Goal: Information Seeking & Learning: Learn about a topic

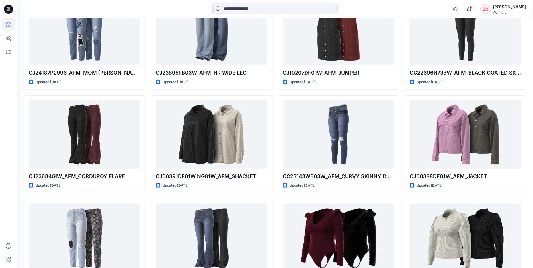
scroll to position [9925, 0]
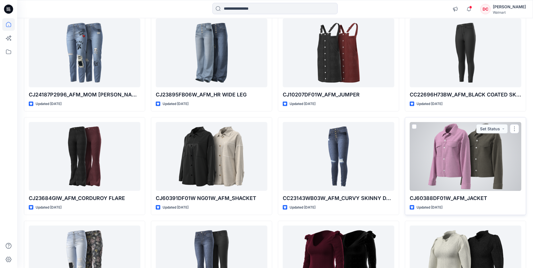
click at [462, 152] on div at bounding box center [466, 156] width 112 height 69
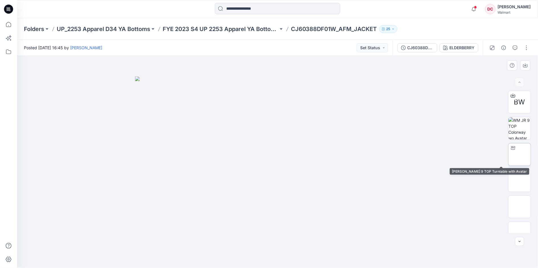
drag, startPoint x: 520, startPoint y: 154, endPoint x: 517, endPoint y: 152, distance: 3.7
click at [520, 154] on img at bounding box center [520, 155] width 22 height 22
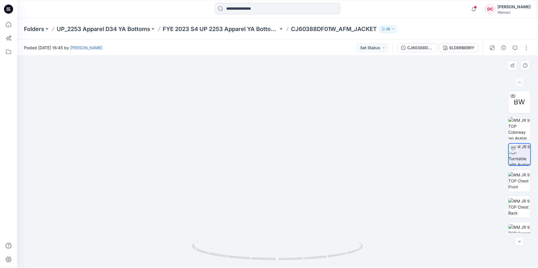
drag, startPoint x: 287, startPoint y: 88, endPoint x: 288, endPoint y: 213, distance: 124.2
click at [288, 217] on img at bounding box center [278, 45] width 872 height 448
drag, startPoint x: 287, startPoint y: 110, endPoint x: 293, endPoint y: 192, distance: 82.0
click at [294, 197] on img at bounding box center [286, 105] width 872 height 327
click at [515, 183] on img at bounding box center [520, 181] width 22 height 18
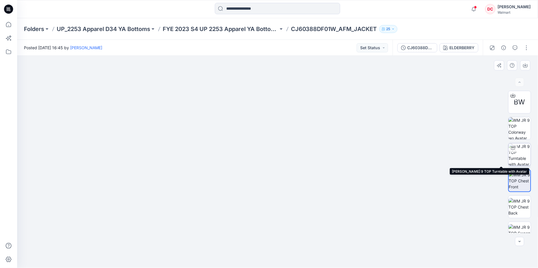
click at [519, 153] on img at bounding box center [520, 155] width 22 height 22
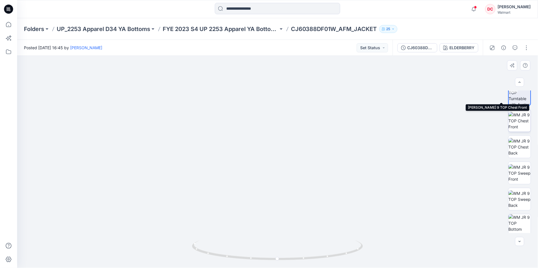
scroll to position [93, 0]
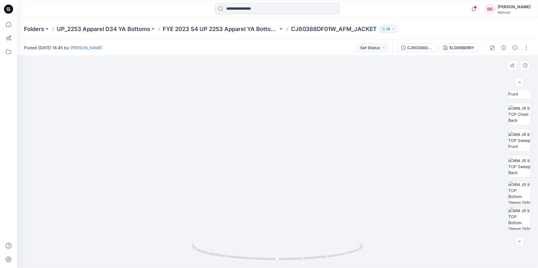
drag, startPoint x: 304, startPoint y: 128, endPoint x: 301, endPoint y: 203, distance: 75.3
click at [312, 230] on img at bounding box center [286, 69] width 697 height 398
drag, startPoint x: 292, startPoint y: 114, endPoint x: 301, endPoint y: 162, distance: 48.4
click at [301, 162] on img at bounding box center [294, 115] width 697 height 305
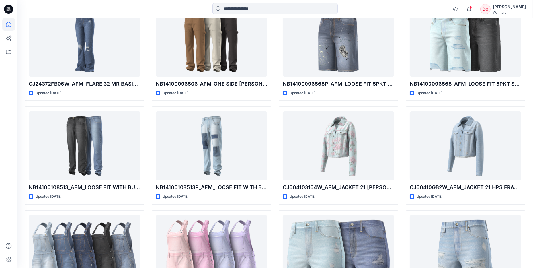
scroll to position [9161, 0]
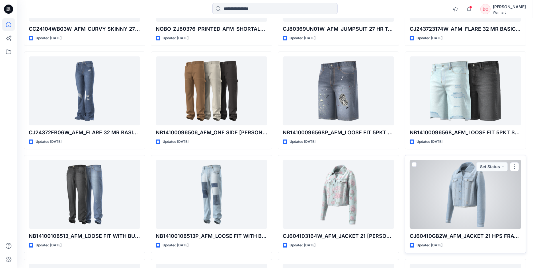
click at [476, 203] on div at bounding box center [466, 194] width 112 height 69
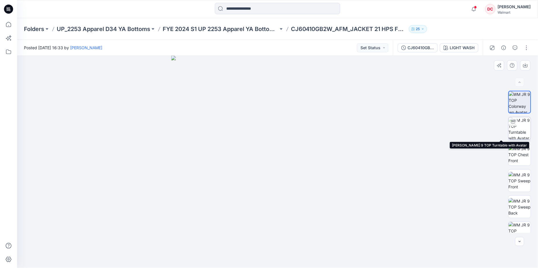
click at [522, 128] on img at bounding box center [520, 128] width 22 height 22
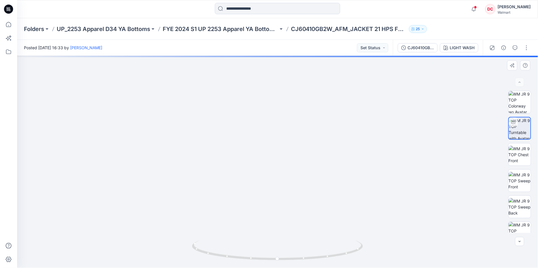
drag, startPoint x: 284, startPoint y: 151, endPoint x: 280, endPoint y: 225, distance: 73.7
click at [280, 226] on img at bounding box center [279, 14] width 872 height 509
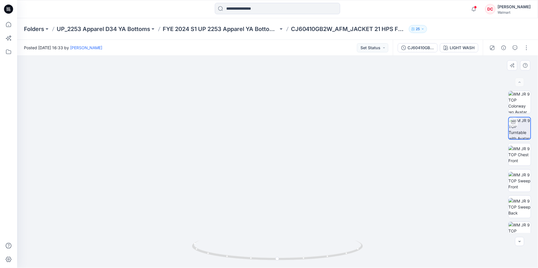
drag, startPoint x: 283, startPoint y: 115, endPoint x: 281, endPoint y: 185, distance: 70.1
click at [281, 187] on img at bounding box center [273, 90] width 872 height 355
drag, startPoint x: 283, startPoint y: 186, endPoint x: 277, endPoint y: 190, distance: 7.0
click at [277, 190] on img at bounding box center [278, 139] width 442 height 258
drag, startPoint x: 279, startPoint y: 260, endPoint x: 378, endPoint y: 211, distance: 110.5
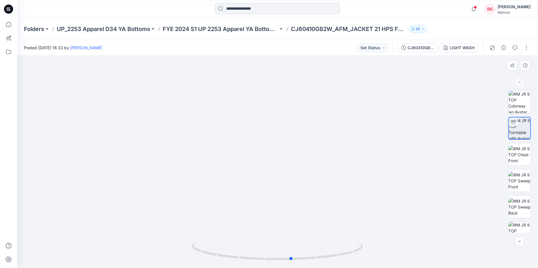
click at [294, 255] on icon at bounding box center [278, 251] width 172 height 21
click at [525, 131] on img at bounding box center [520, 129] width 22 height 22
click at [519, 134] on img at bounding box center [520, 129] width 22 height 22
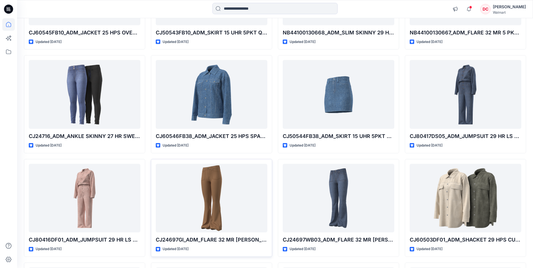
scroll to position [7493, 0]
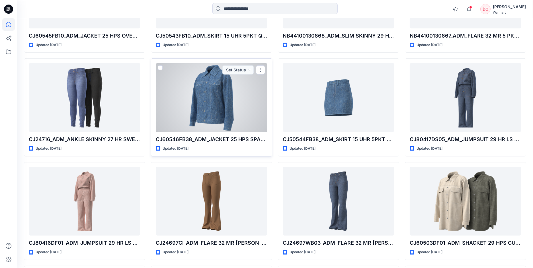
click at [231, 128] on div at bounding box center [212, 97] width 112 height 69
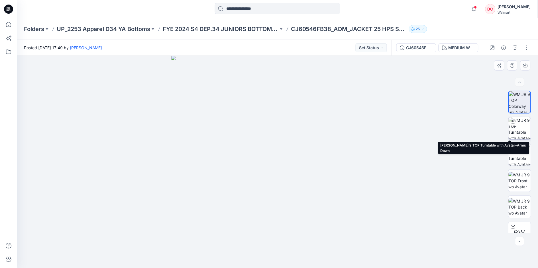
click at [522, 126] on img at bounding box center [520, 128] width 22 height 22
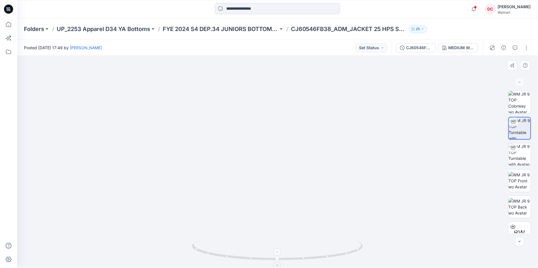
drag, startPoint x: 288, startPoint y: 89, endPoint x: 286, endPoint y: 249, distance: 159.9
click at [288, 258] on div at bounding box center [277, 162] width 521 height 213
drag, startPoint x: 276, startPoint y: 150, endPoint x: 282, endPoint y: 187, distance: 37.0
click at [282, 187] on img at bounding box center [284, 95] width 872 height 348
drag, startPoint x: 283, startPoint y: 183, endPoint x: 275, endPoint y: 153, distance: 31.6
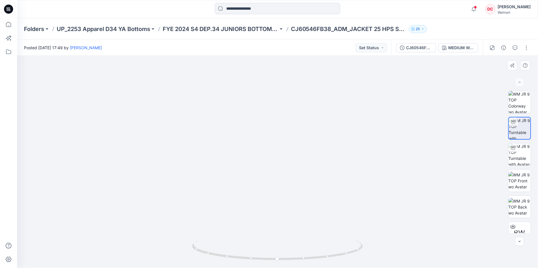
click at [275, 153] on img at bounding box center [278, 123] width 442 height 290
drag, startPoint x: 273, startPoint y: 131, endPoint x: 280, endPoint y: 140, distance: 11.0
click at [280, 140] on img at bounding box center [277, 119] width 495 height 300
drag, startPoint x: 279, startPoint y: 260, endPoint x: 381, endPoint y: 255, distance: 102.1
click at [381, 255] on div at bounding box center [277, 162] width 521 height 213
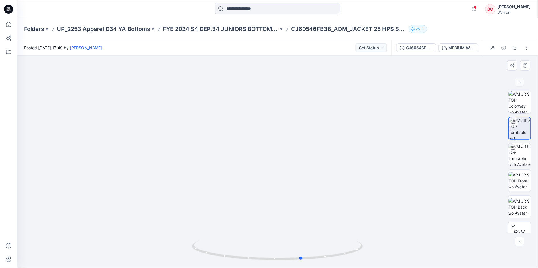
drag, startPoint x: 212, startPoint y: 256, endPoint x: 305, endPoint y: 262, distance: 93.4
click at [305, 262] on div at bounding box center [277, 254] width 171 height 28
drag, startPoint x: 279, startPoint y: 126, endPoint x: 526, endPoint y: 172, distance: 250.9
click at [279, 152] on img at bounding box center [278, 140] width 442 height 258
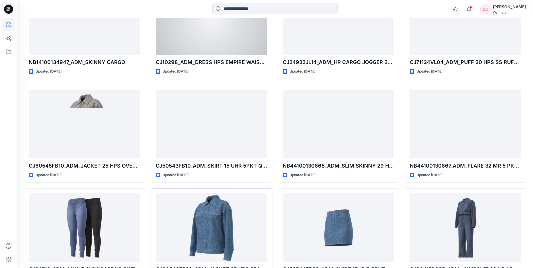
scroll to position [7371, 0]
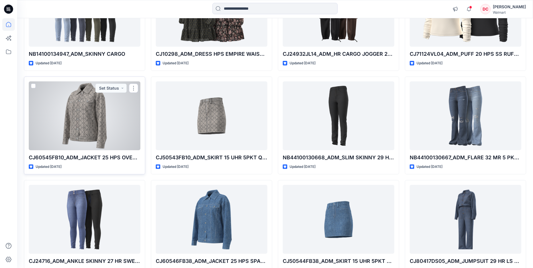
click at [97, 111] on div at bounding box center [85, 115] width 112 height 69
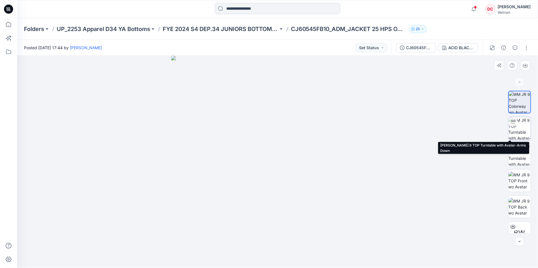
click at [521, 128] on img at bounding box center [520, 128] width 22 height 22
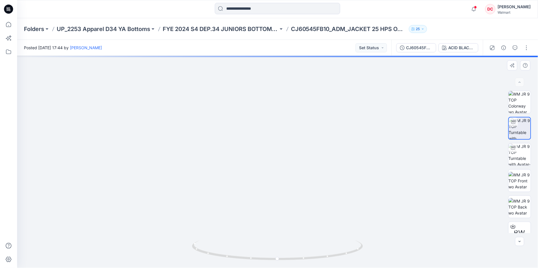
drag, startPoint x: 271, startPoint y: 72, endPoint x: 271, endPoint y: 180, distance: 108.0
click at [271, 180] on img at bounding box center [281, 50] width 751 height 436
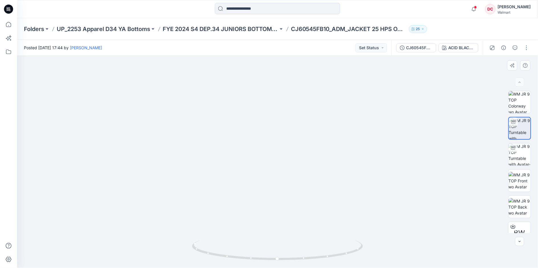
drag, startPoint x: 270, startPoint y: 99, endPoint x: 262, endPoint y: 111, distance: 13.8
click at [262, 111] on img at bounding box center [269, 87] width 751 height 362
click at [109, 26] on p "UP_2253 Apparel D34 YA Bottoms" at bounding box center [103, 29] width 93 height 8
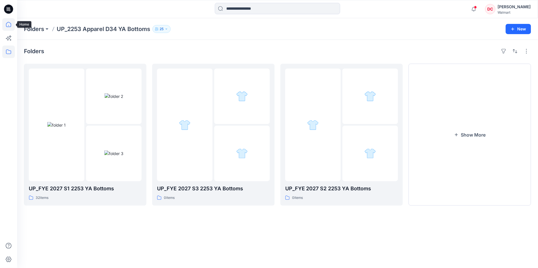
click at [9, 25] on icon at bounding box center [8, 24] width 13 height 13
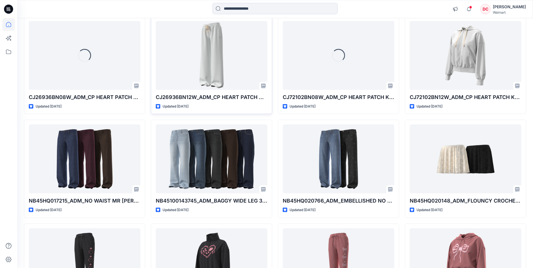
scroll to position [811, 0]
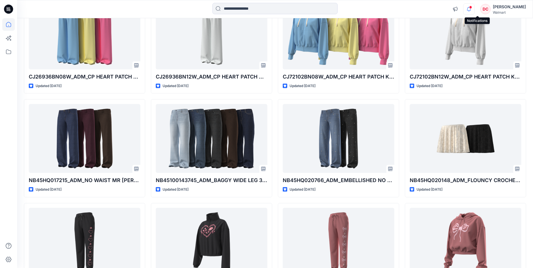
click at [475, 7] on icon "button" at bounding box center [469, 8] width 11 height 11
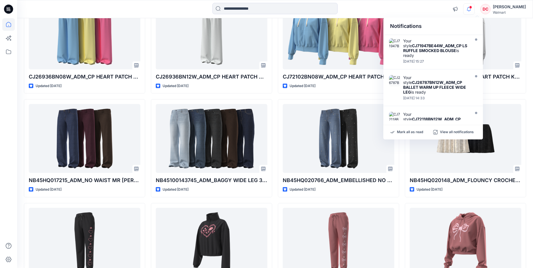
click at [475, 11] on icon "button" at bounding box center [469, 8] width 11 height 11
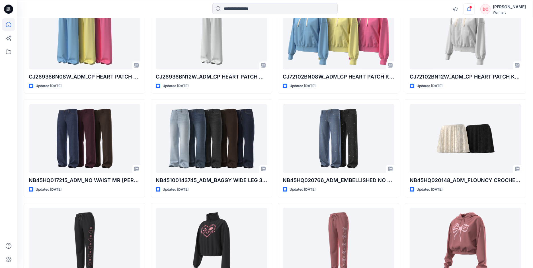
click at [475, 10] on icon "button" at bounding box center [469, 8] width 11 height 11
